Goal: Task Accomplishment & Management: Use online tool/utility

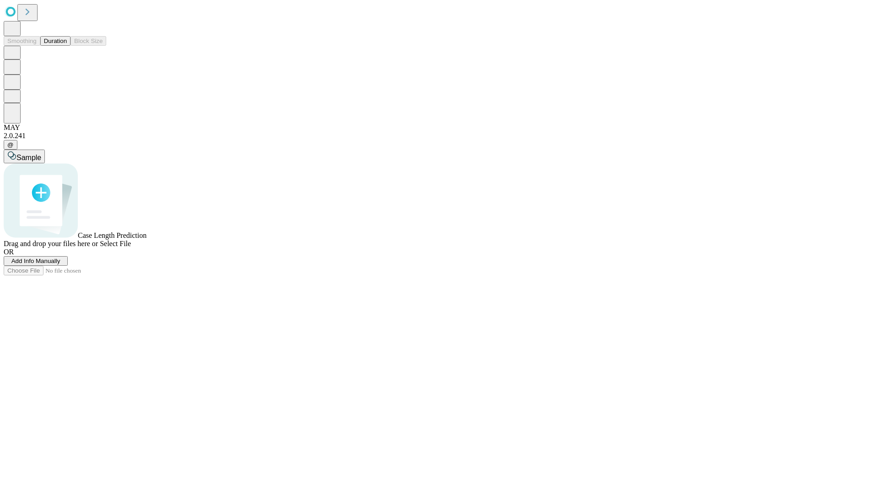
click at [67, 46] on button "Duration" at bounding box center [55, 41] width 30 height 10
click at [60, 264] on span "Add Info Manually" at bounding box center [35, 261] width 49 height 7
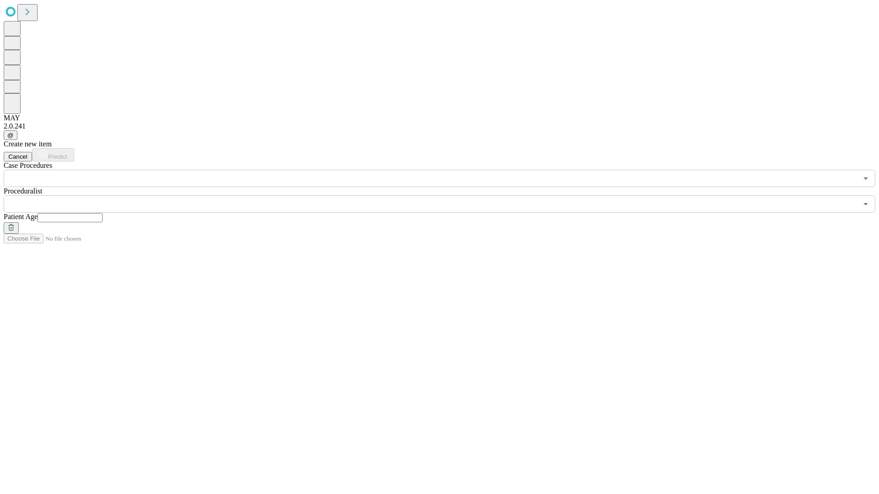
click at [102, 213] on input "text" at bounding box center [70, 217] width 65 height 9
type input "**"
click at [446, 195] on input "text" at bounding box center [430, 203] width 853 height 17
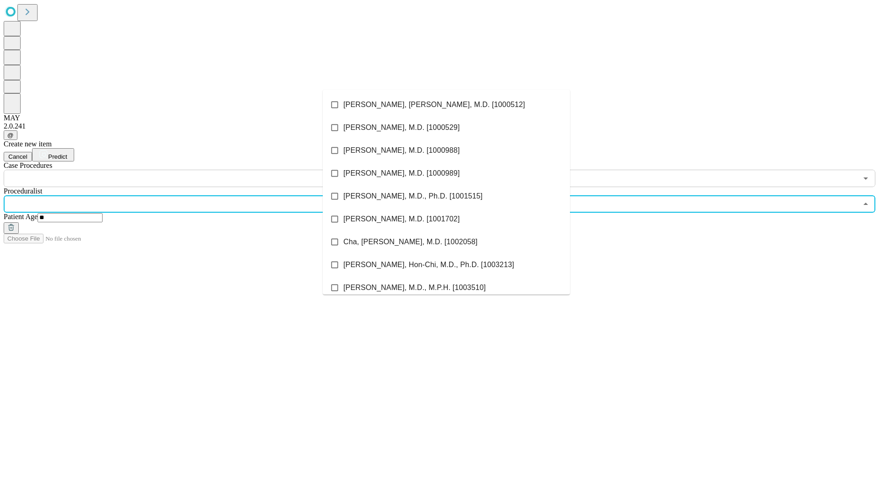
click at [446, 105] on li "[PERSON_NAME], [PERSON_NAME], M.D. [1000512]" at bounding box center [446, 104] width 247 height 23
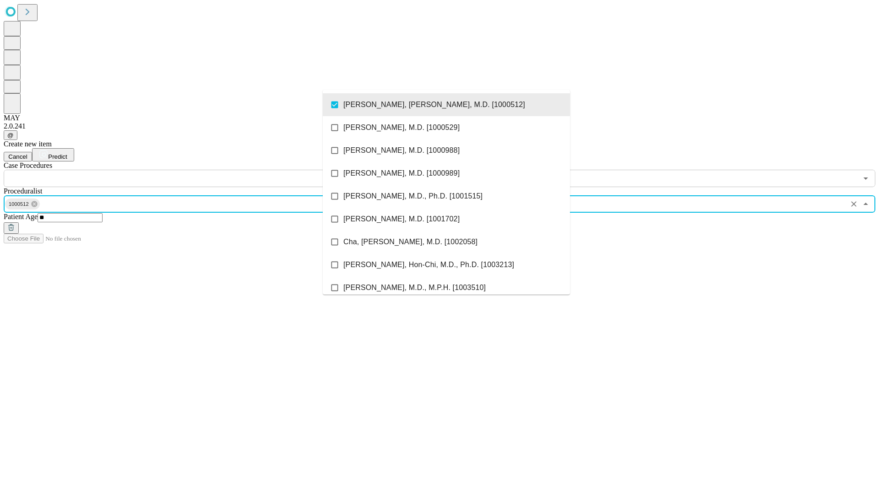
click at [192, 170] on input "text" at bounding box center [430, 178] width 853 height 17
